Goal: Communication & Community: Participate in discussion

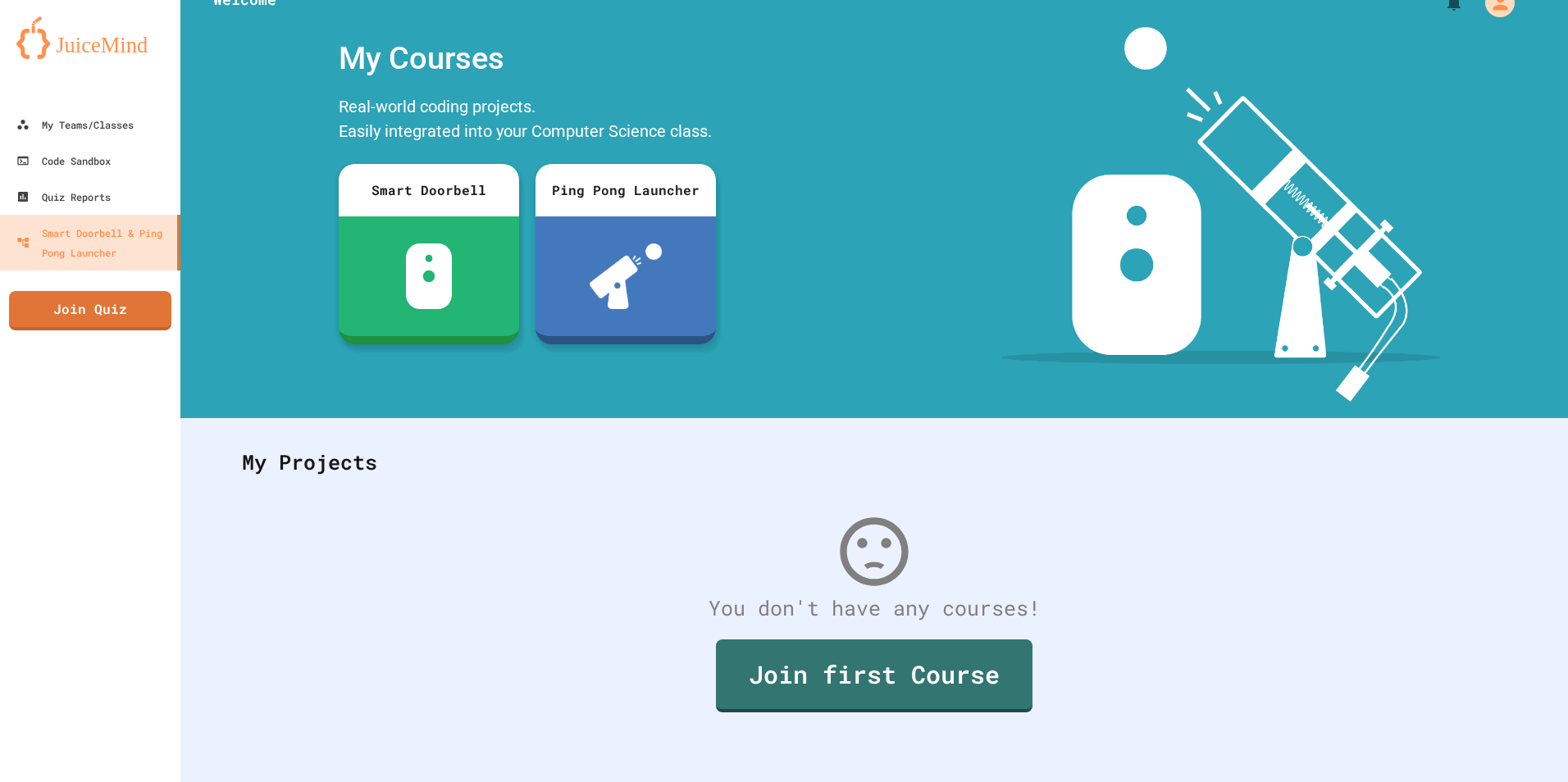
scroll to position [40, 0]
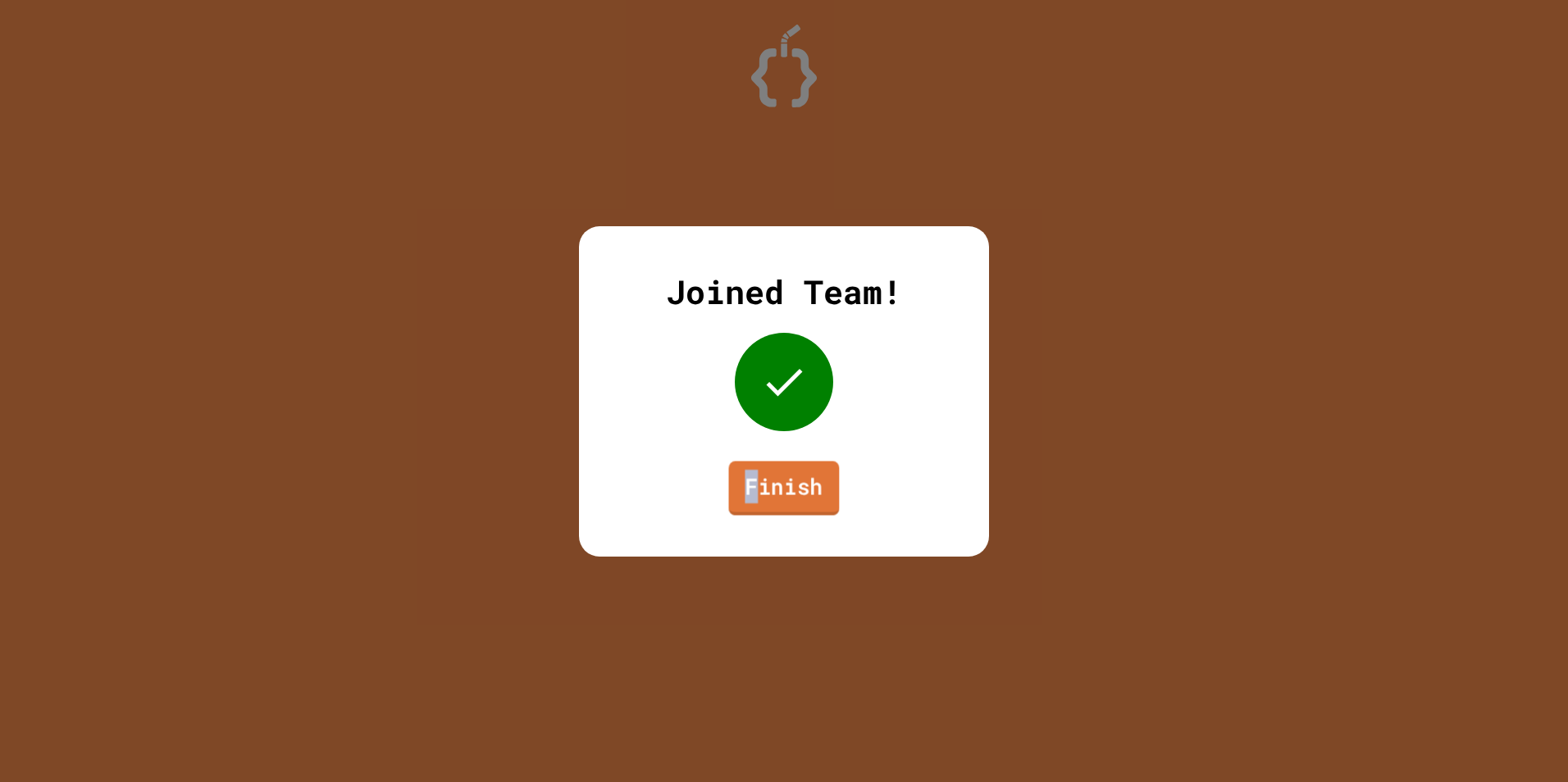
drag, startPoint x: 758, startPoint y: 503, endPoint x: 738, endPoint y: 502, distance: 20.0
click at [738, 502] on link "Finish" at bounding box center [784, 487] width 111 height 54
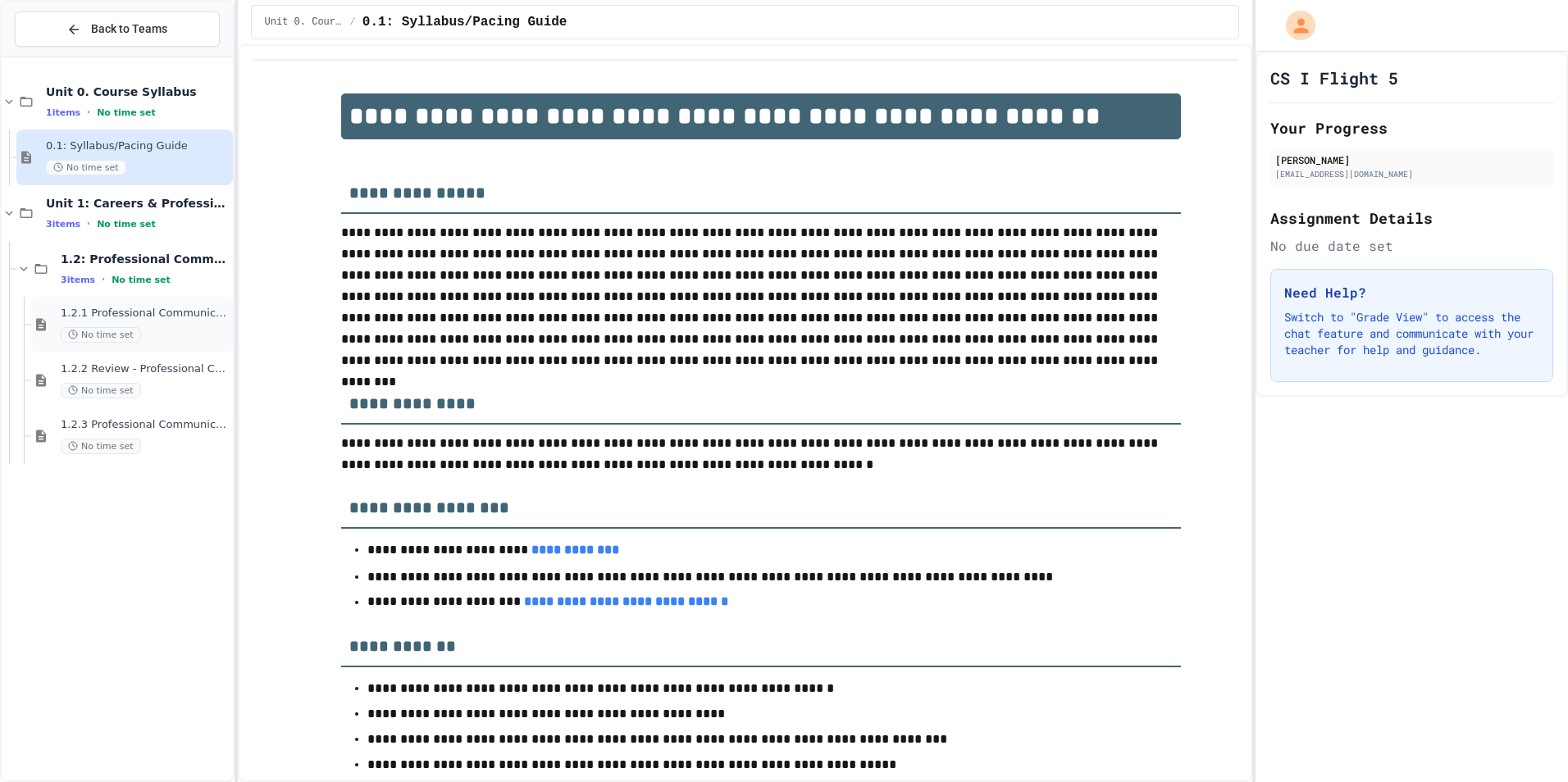
click at [141, 324] on div "1.2.1 Professional Communication No time set" at bounding box center [145, 324] width 169 height 36
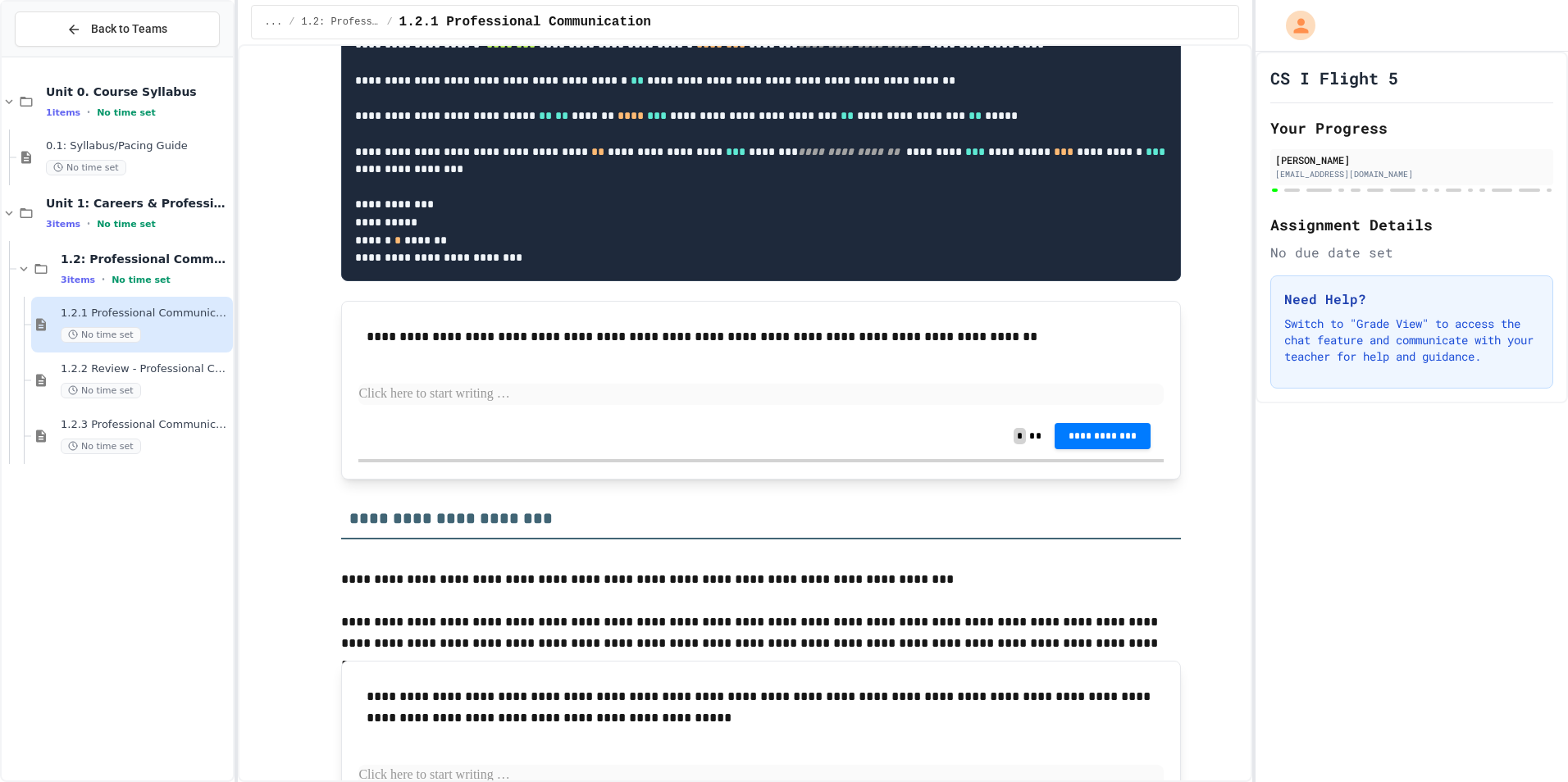
scroll to position [1230, 0]
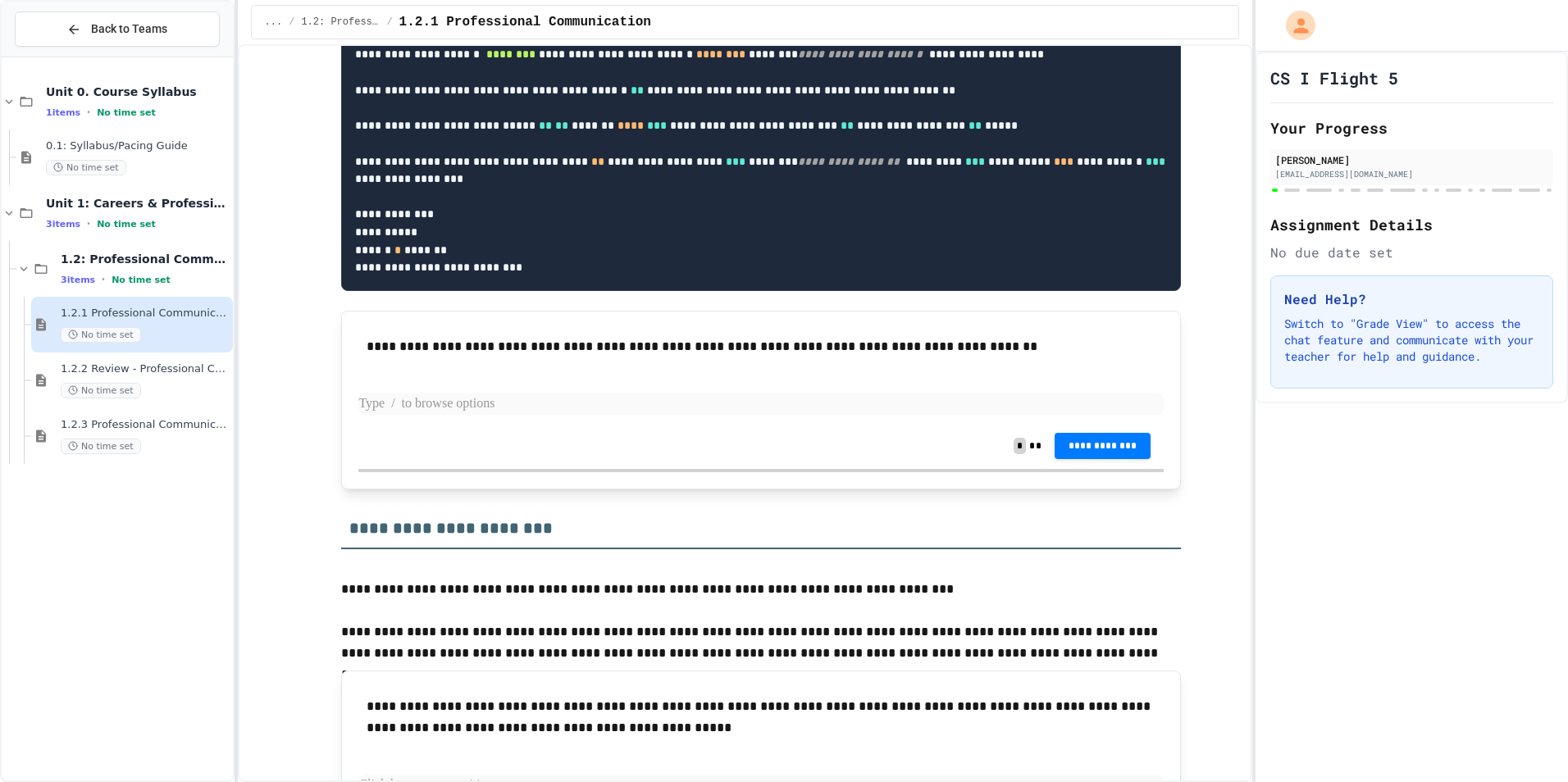
click at [542, 415] on p at bounding box center [760, 404] width 805 height 21
